Goal: Transaction & Acquisition: Obtain resource

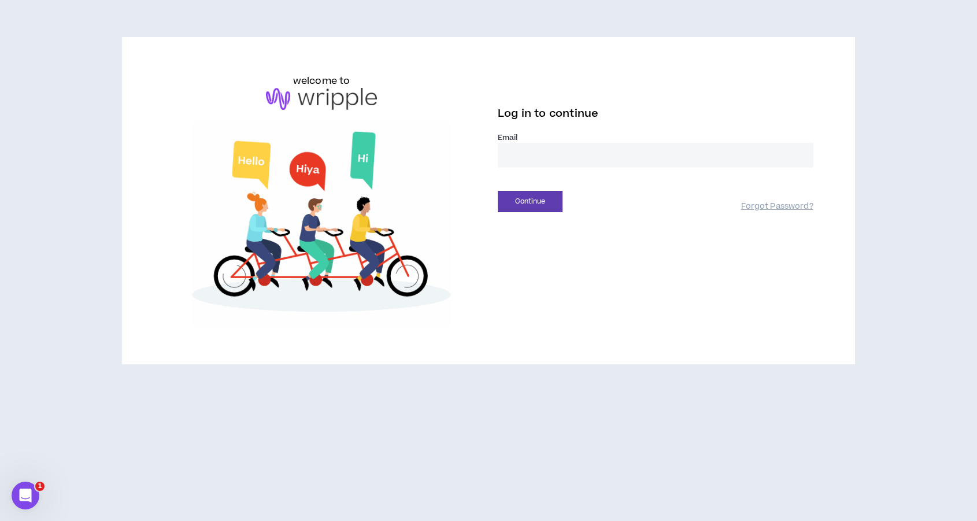
click at [547, 163] on input "email" at bounding box center [656, 155] width 316 height 25
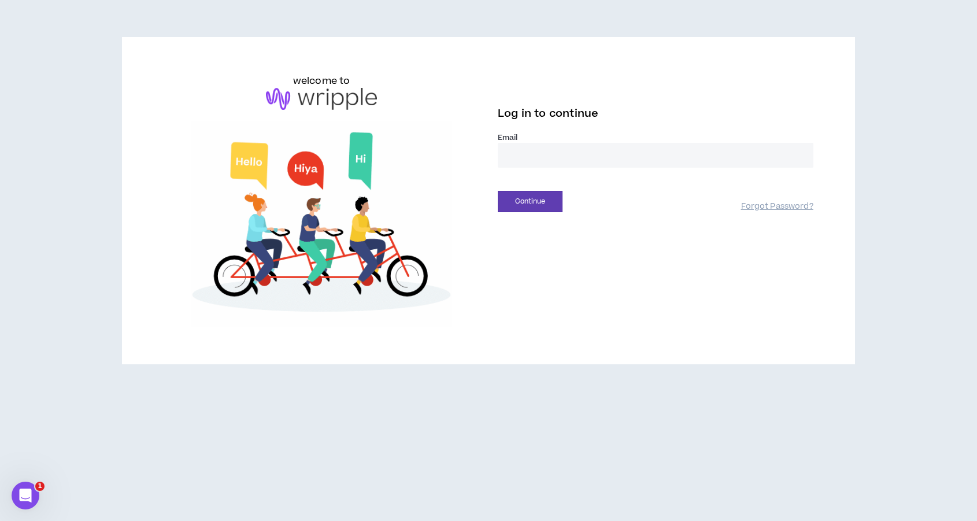
type input "**********"
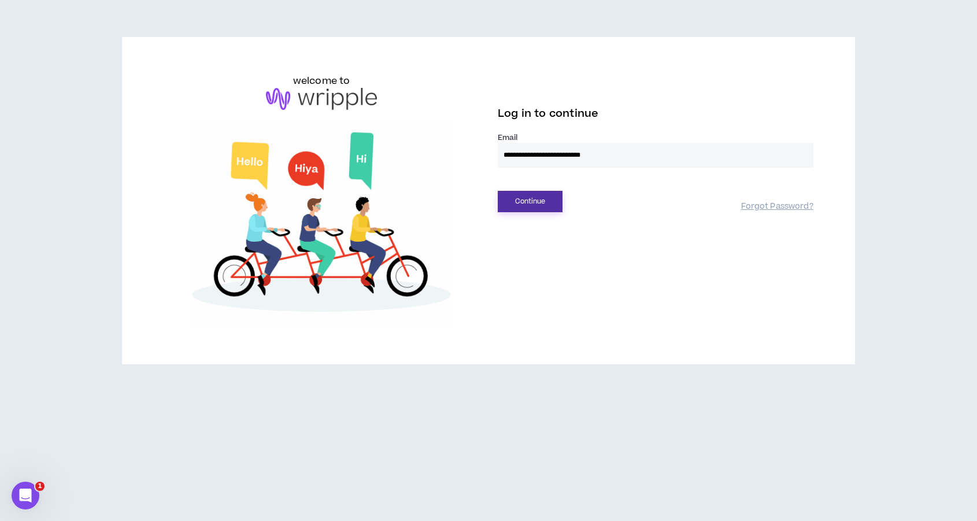
click at [509, 202] on button "Continue" at bounding box center [530, 201] width 65 height 21
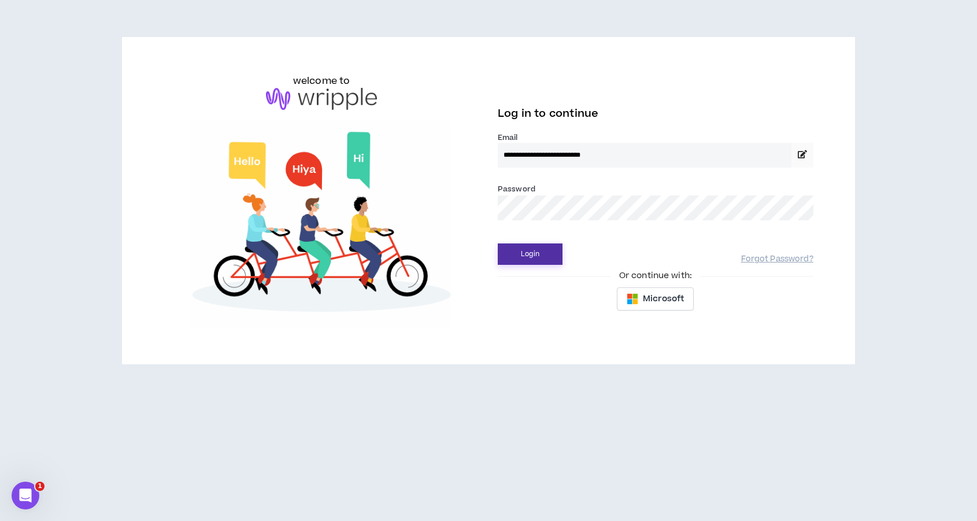
click at [498, 243] on button "Login" at bounding box center [530, 253] width 65 height 21
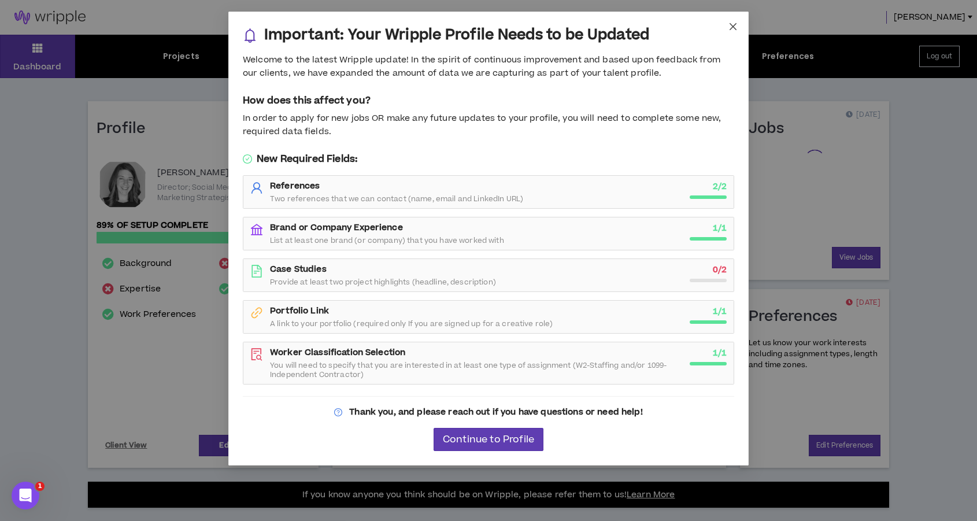
click at [734, 24] on icon "close" at bounding box center [732, 26] width 9 height 9
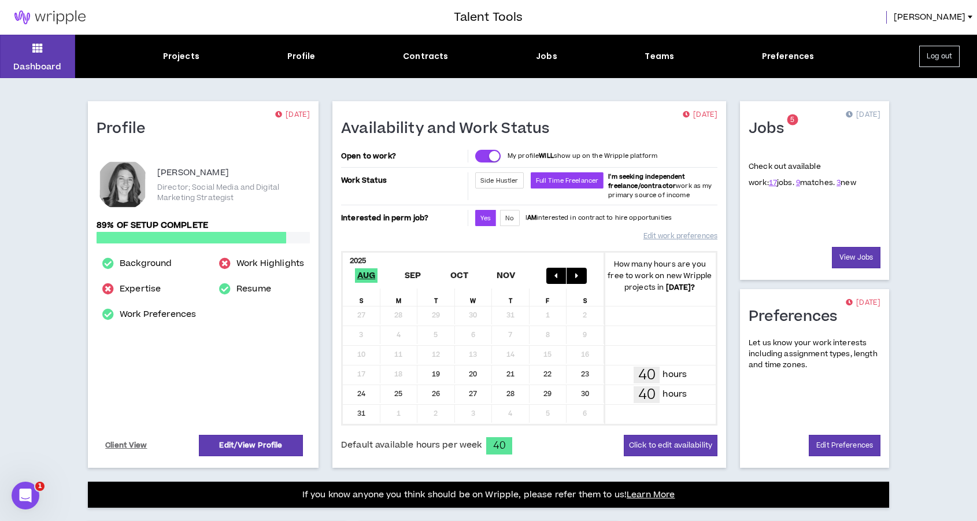
click at [200, 51] on div "Projects Profile Contracts Jobs Teams Preferences" at bounding box center [488, 56] width 827 height 12
click at [189, 64] on div "Dashboard Projects Profile Contracts Jobs Teams Preferences Log out" at bounding box center [488, 56] width 977 height 43
click at [180, 64] on div "Dashboard Projects Profile Contracts Jobs Teams Preferences Log out" at bounding box center [488, 56] width 977 height 43
click at [179, 57] on div "Projects" at bounding box center [181, 56] width 36 height 12
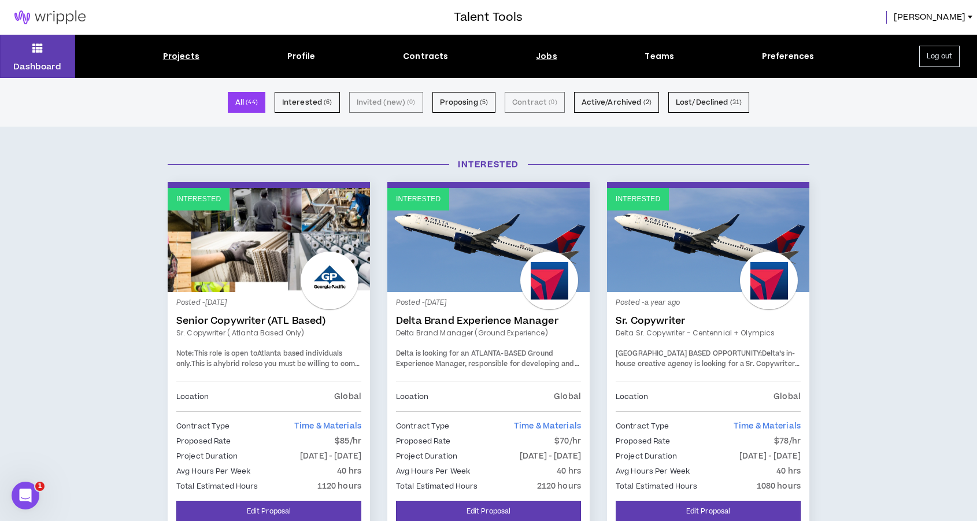
click at [549, 51] on div "Jobs" at bounding box center [546, 56] width 21 height 12
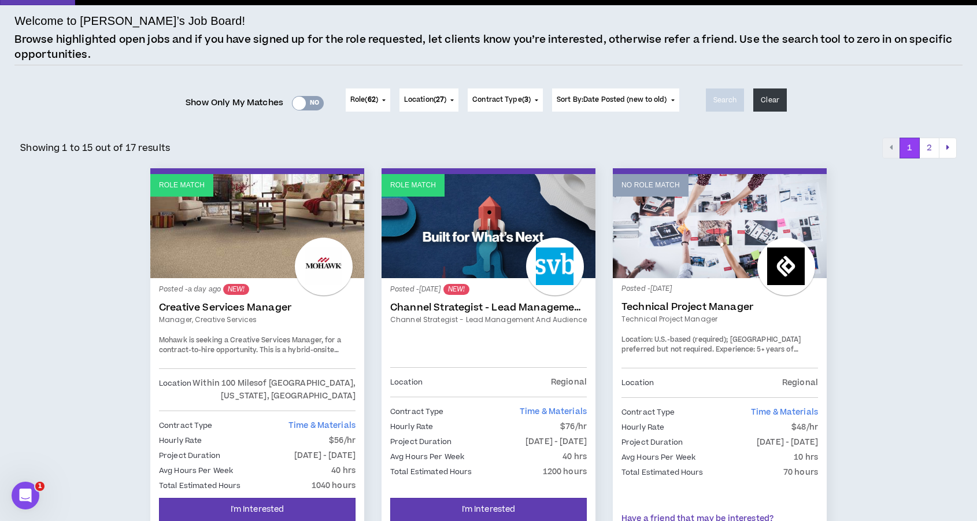
scroll to position [74, 0]
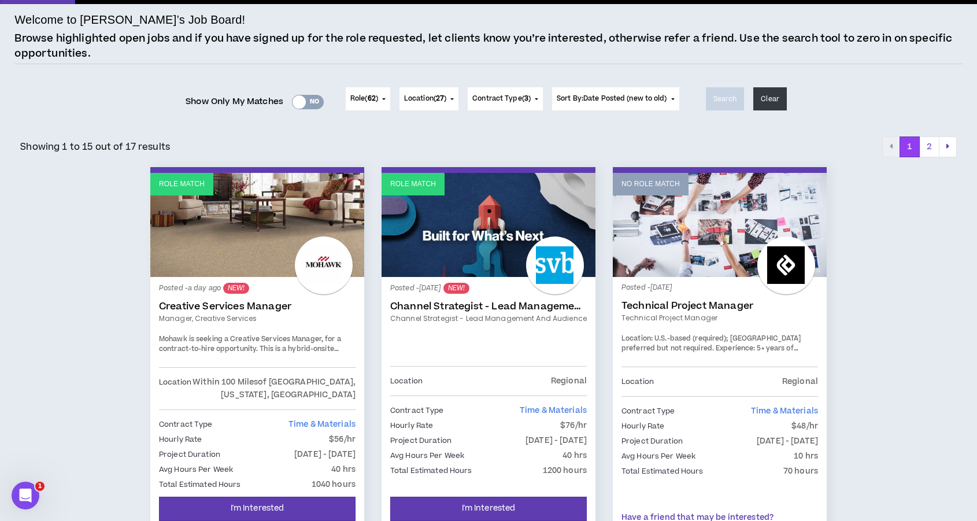
click at [331, 349] on span "Mohawk is seeking a Creative Services Manager, for a contract-to-hire opportuni…" at bounding box center [251, 354] width 184 height 40
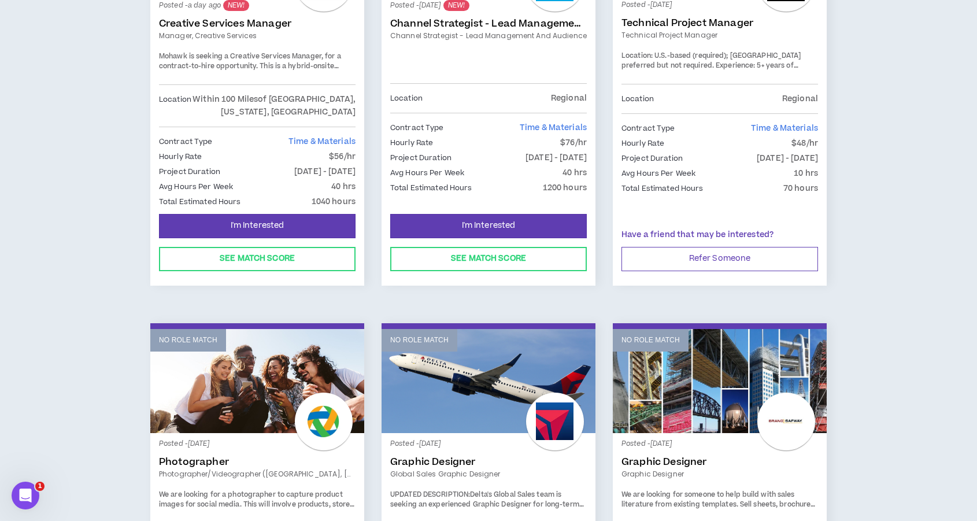
scroll to position [354, 0]
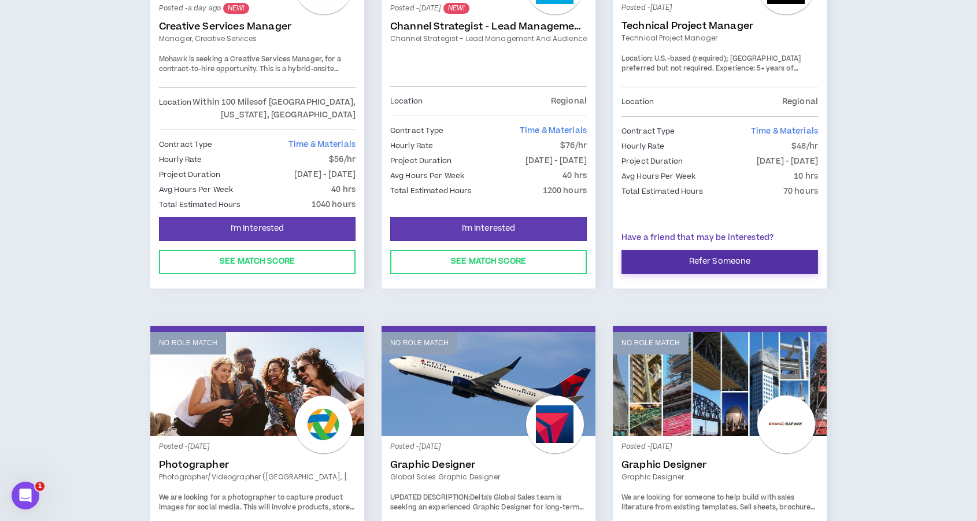
click at [781, 266] on button "Refer Someone" at bounding box center [719, 262] width 197 height 24
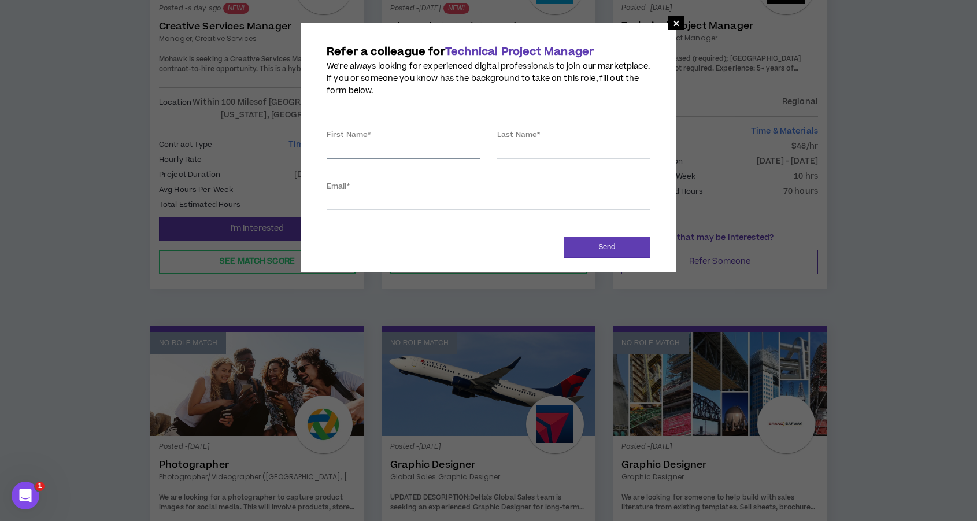
click at [406, 153] on input "First Name *" at bounding box center [403, 150] width 153 height 17
type input "[PERSON_NAME]"
click at [406, 153] on input "[PERSON_NAME]" at bounding box center [403, 150] width 153 height 17
click at [406, 191] on div "Email *" at bounding box center [489, 195] width 324 height 30
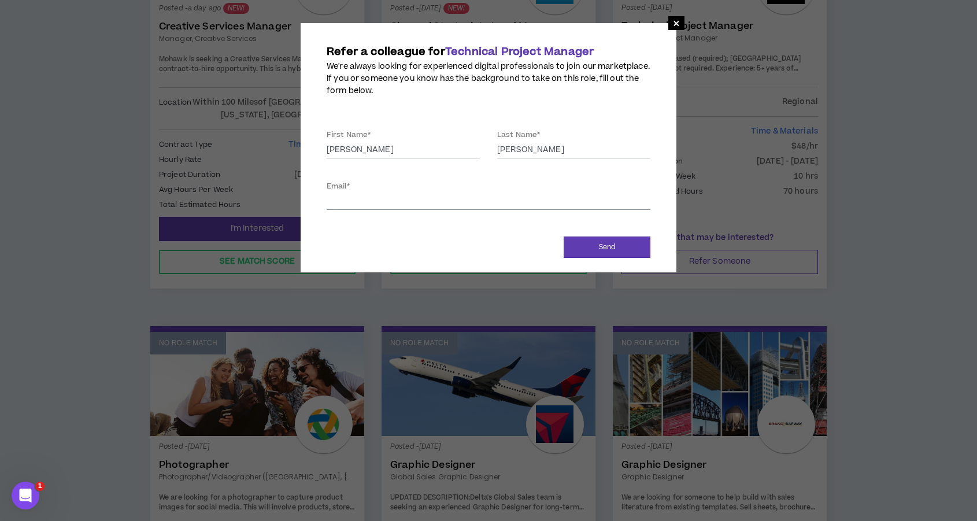
click at [405, 200] on input "Email *" at bounding box center [489, 200] width 324 height 17
type input "k"
click at [386, 206] on input "Email *" at bounding box center [489, 200] width 324 height 17
type input "[EMAIL_ADDRESS][PERSON_NAME][DOMAIN_NAME]"
click at [434, 256] on div "Send" at bounding box center [488, 246] width 341 height 21
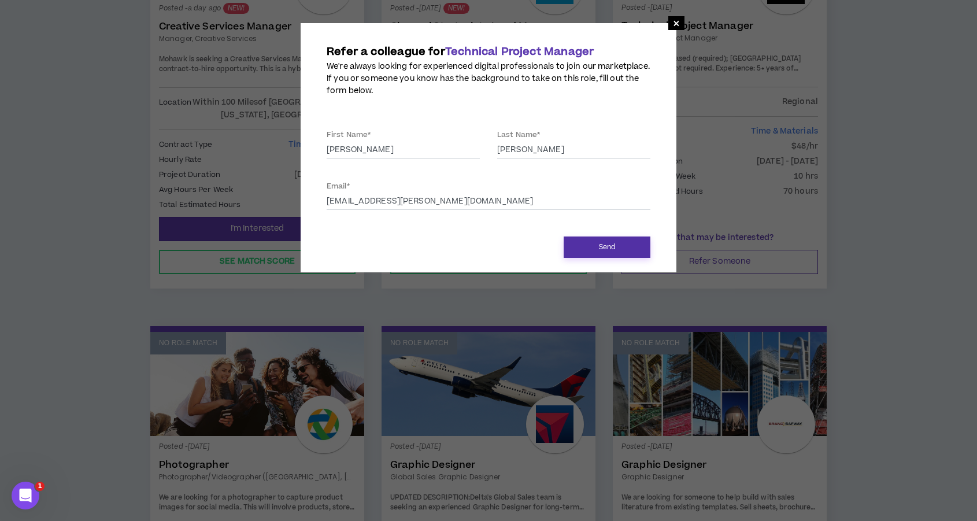
click at [602, 246] on button "Send" at bounding box center [607, 246] width 87 height 21
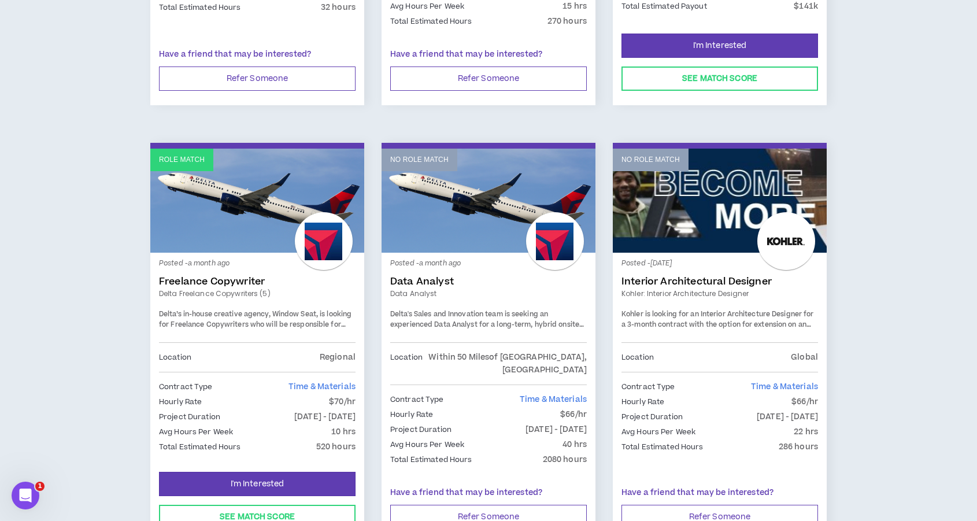
scroll to position [1414, 0]
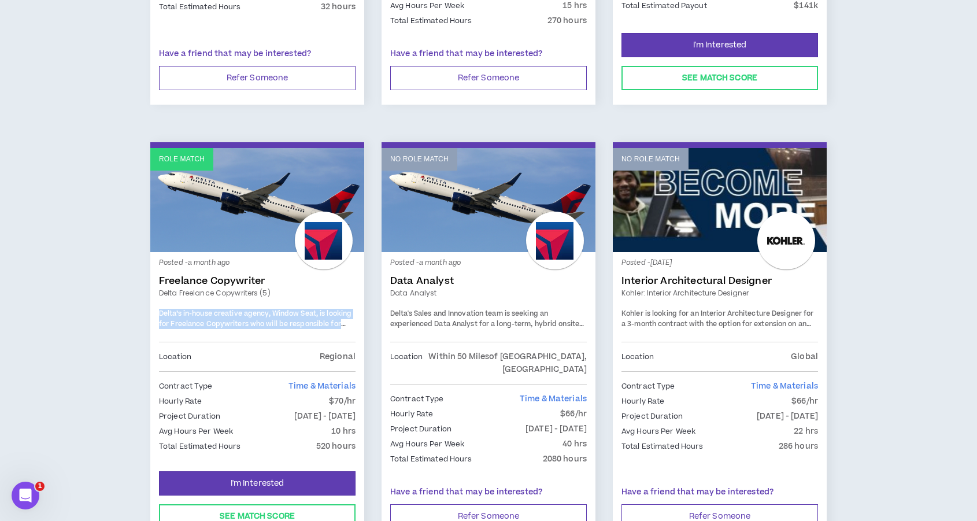
drag, startPoint x: 346, startPoint y: 295, endPoint x: 164, endPoint y: 277, distance: 182.9
click at [163, 279] on div "Posted - a month ago Freelance Copywriter Delta Freelance Copywriters (5) Delta…" at bounding box center [257, 301] width 197 height 81
click at [191, 308] on div "Posted - a month ago Freelance Copywriter Delta Freelance Copywriters (5) Delta…" at bounding box center [257, 301] width 197 height 81
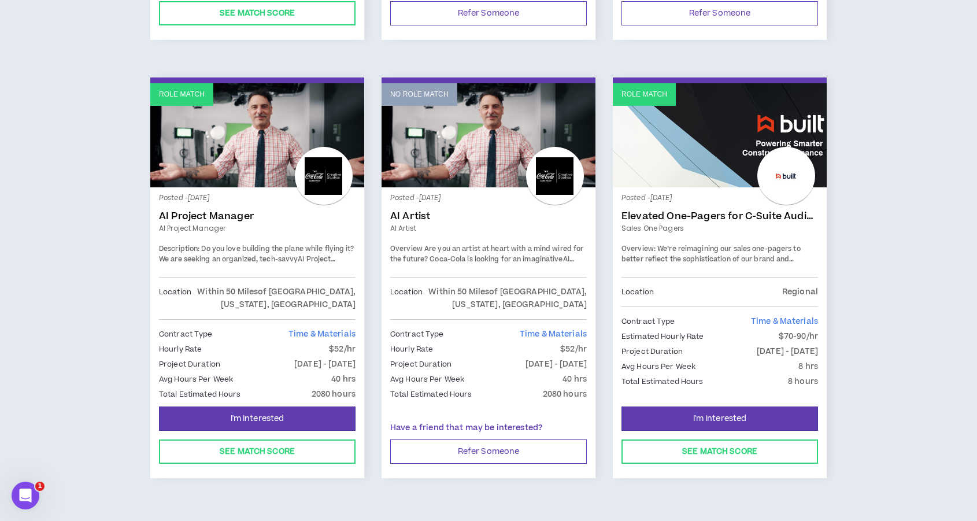
scroll to position [1927, 0]
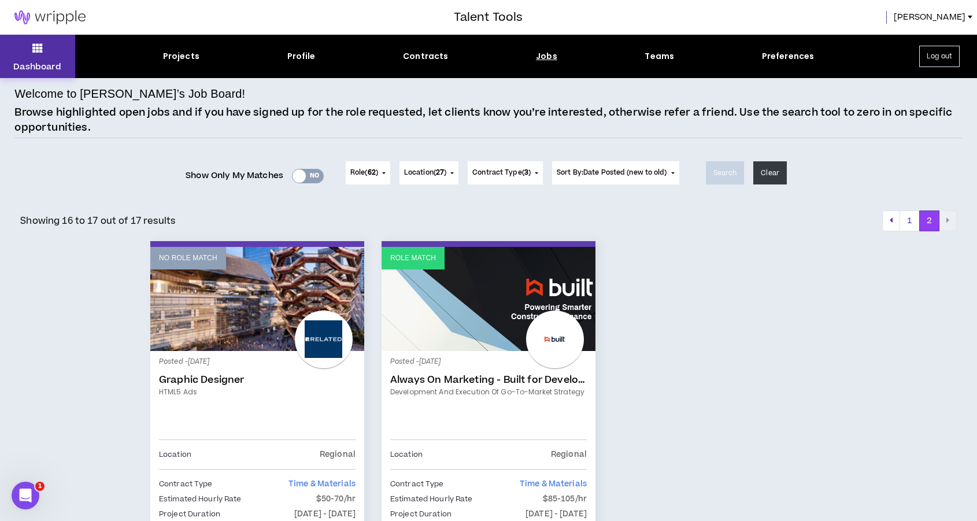
click at [60, 63] on p "Dashboard" at bounding box center [37, 67] width 48 height 12
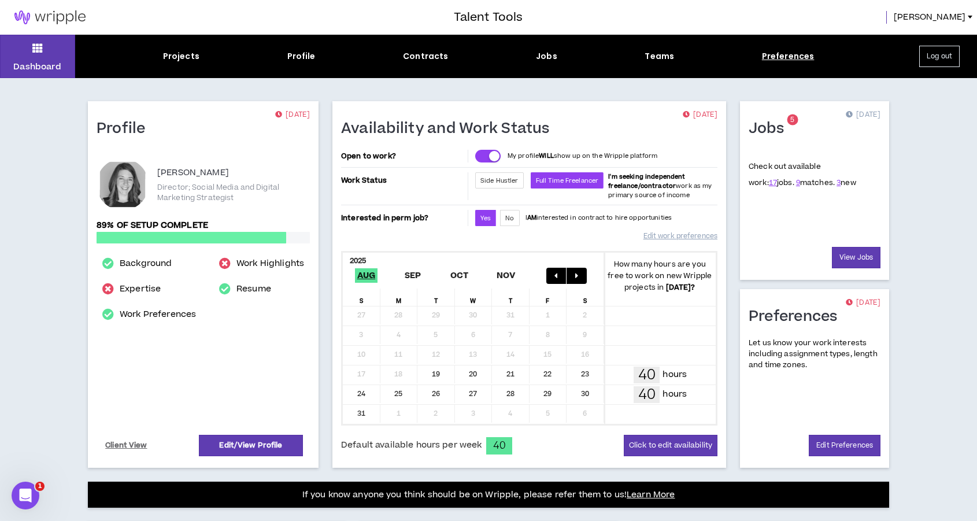
click at [794, 55] on div "Preferences" at bounding box center [788, 56] width 53 height 12
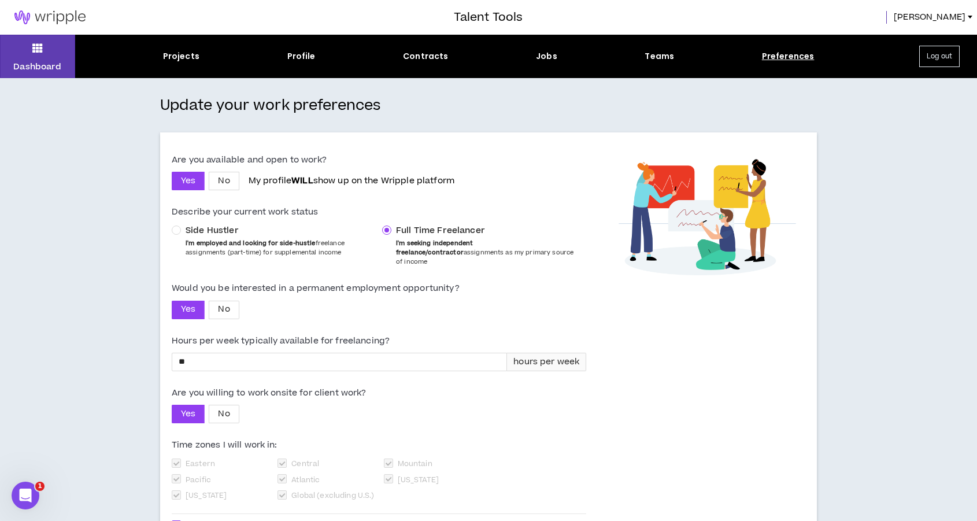
click at [644, 70] on div "Dashboard Projects Profile Contracts Jobs Teams Preferences Log out" at bounding box center [488, 56] width 977 height 43
click at [521, 66] on div "Dashboard Projects Profile Contracts Jobs Teams Preferences Log out" at bounding box center [488, 56] width 977 height 43
click at [546, 66] on div "Dashboard Projects Profile Contracts Jobs Teams Preferences Log out" at bounding box center [488, 56] width 977 height 43
click at [547, 58] on div "Jobs" at bounding box center [546, 56] width 21 height 12
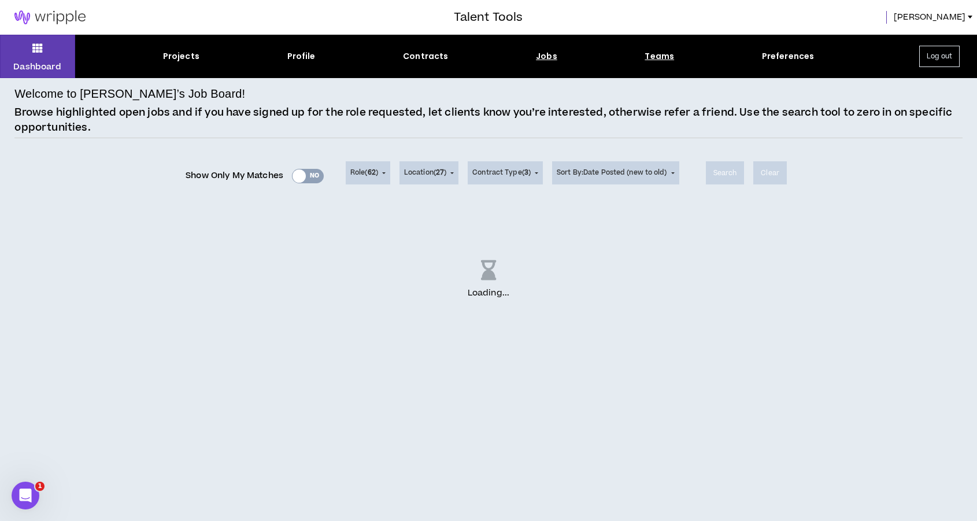
click at [667, 61] on div "Teams" at bounding box center [659, 56] width 29 height 12
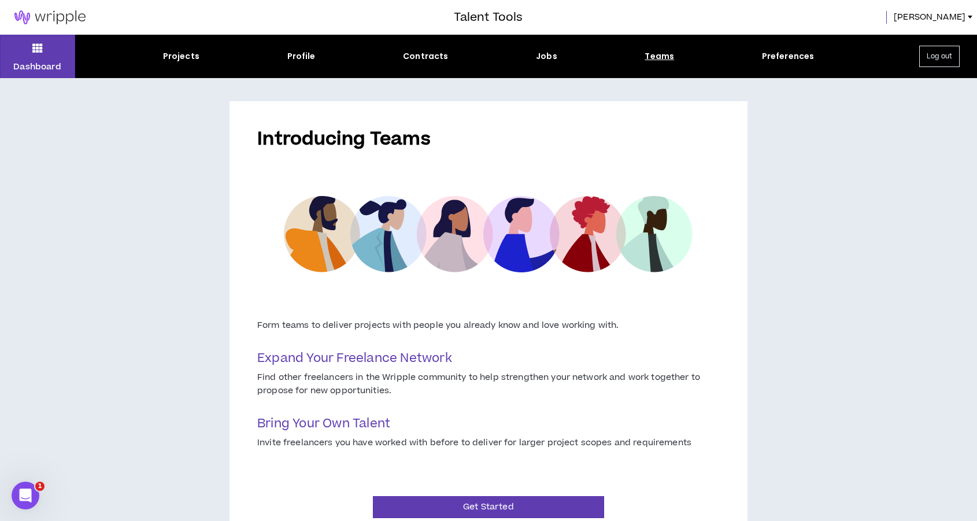
scroll to position [47, 0]
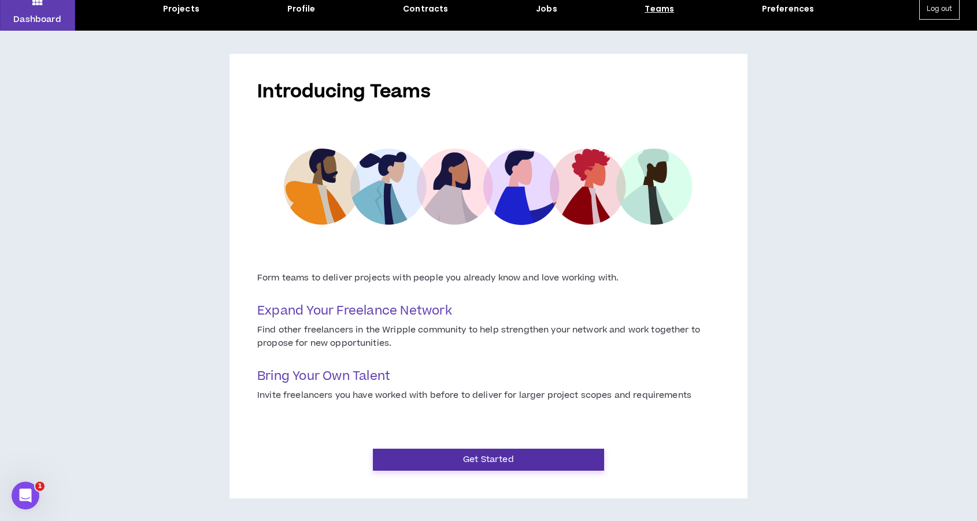
click at [496, 465] on button "Get Started" at bounding box center [488, 460] width 231 height 22
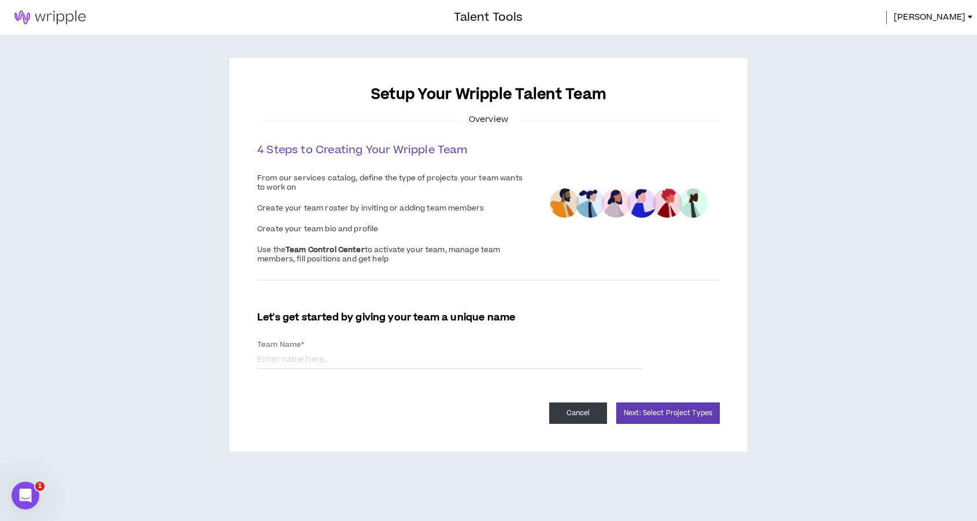
click at [571, 411] on button "Cancel" at bounding box center [578, 412] width 58 height 21
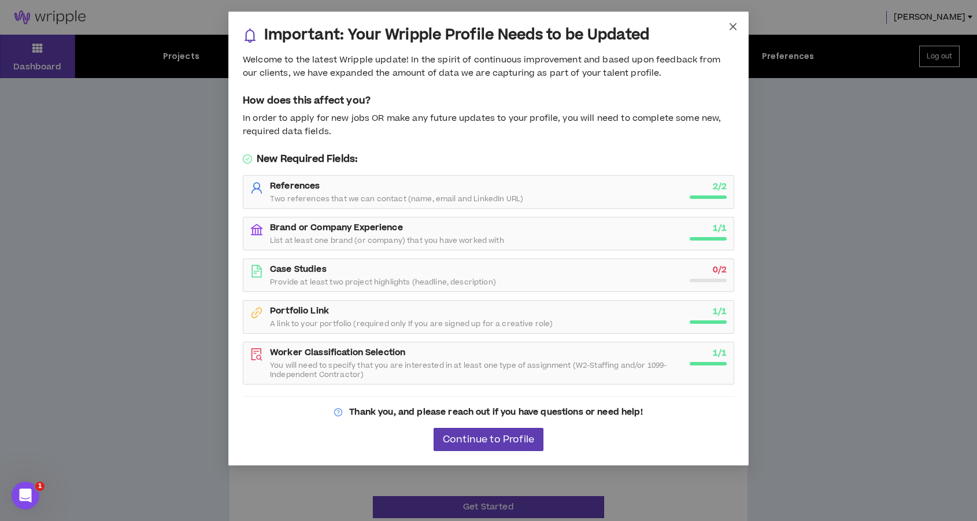
click at [731, 24] on icon "close" at bounding box center [733, 26] width 7 height 7
